Goal: Go to known website: Access a specific website the user already knows

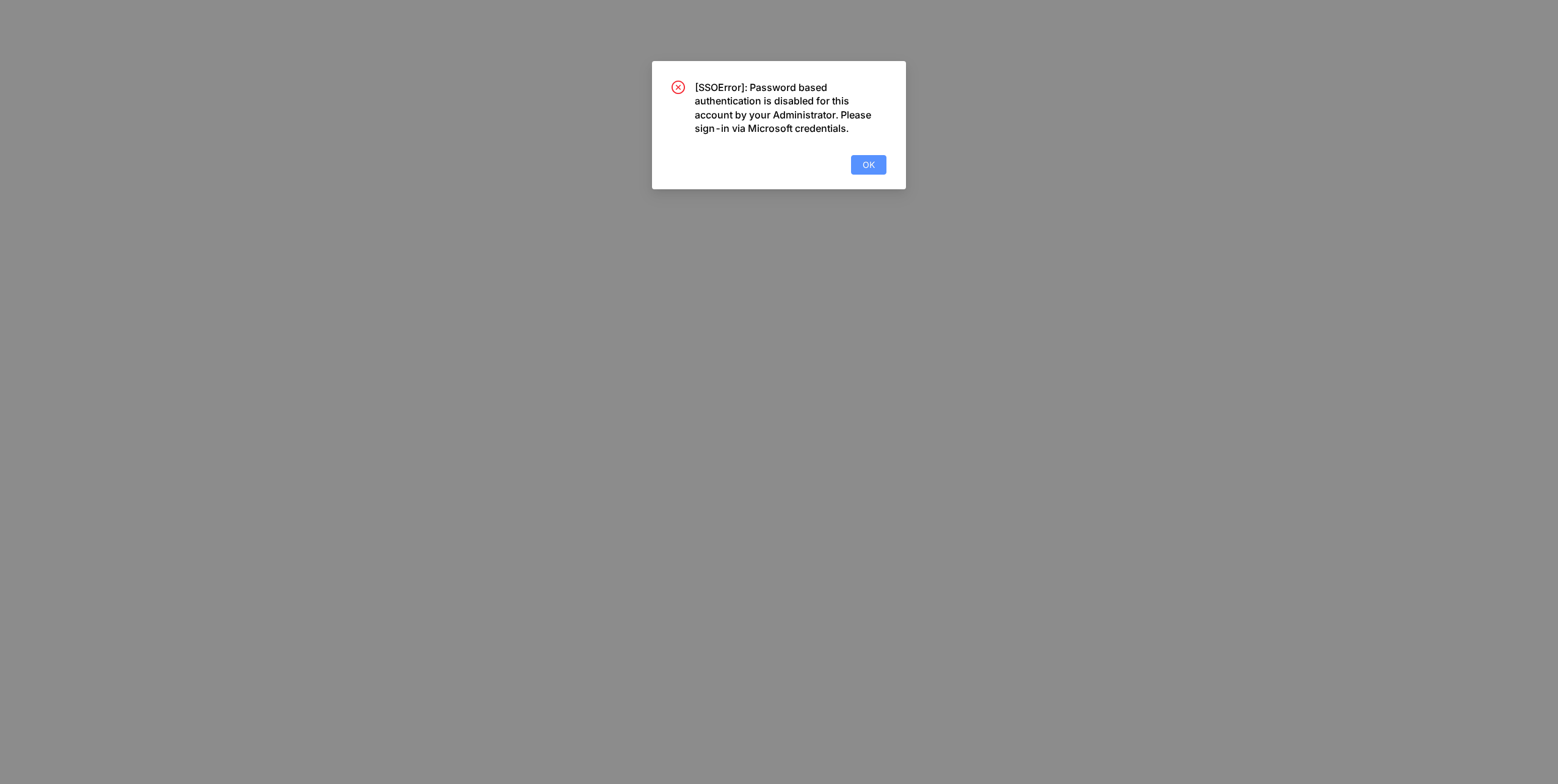
click at [881, 169] on button "OK" at bounding box center [869, 164] width 36 height 19
